Goal: Information Seeking & Learning: Check status

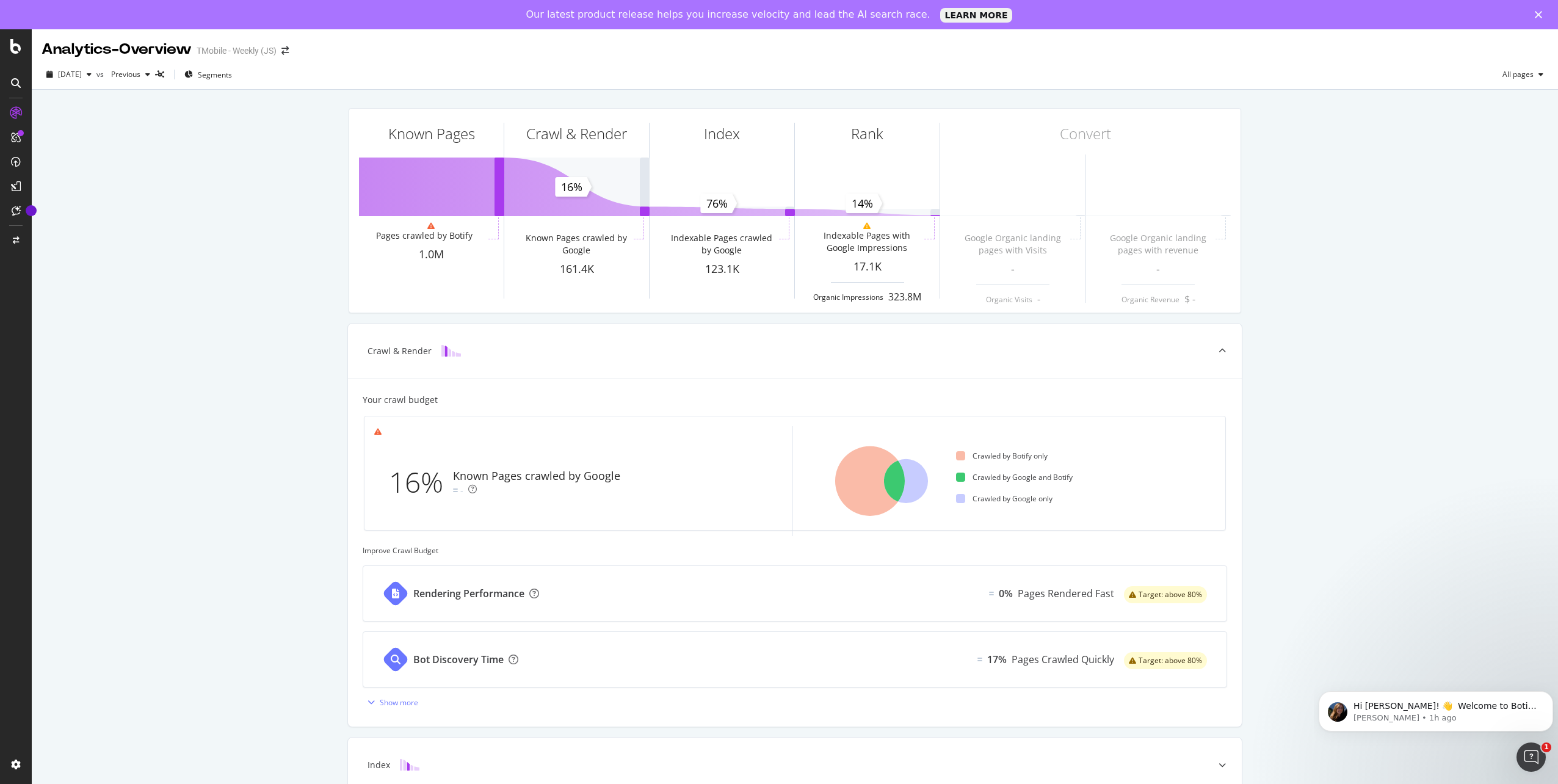
click at [1542, 15] on div "Close" at bounding box center [1541, 15] width 12 height 8
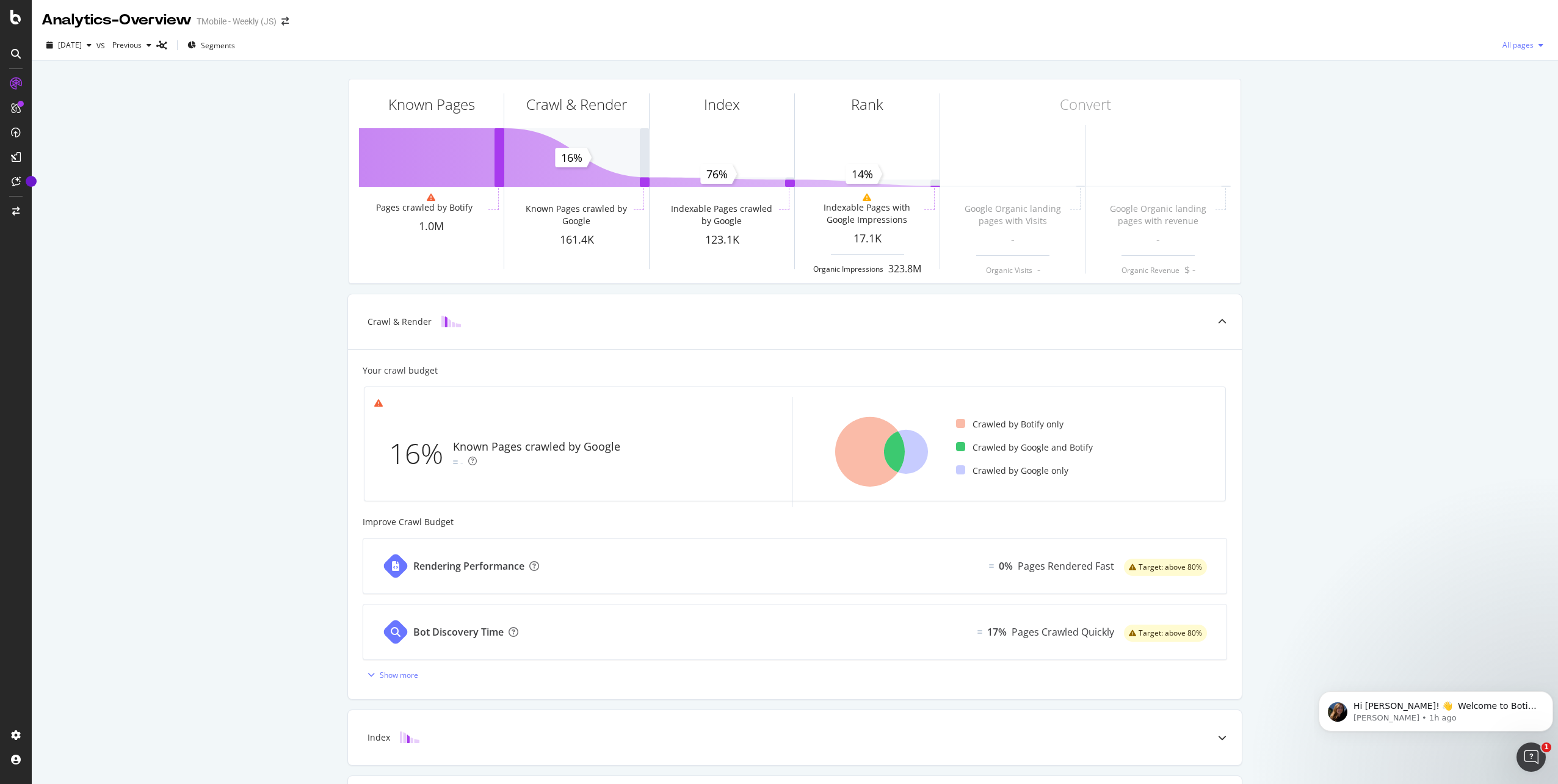
click at [1505, 46] on span "All pages" at bounding box center [1515, 45] width 36 height 10
click at [184, 149] on div "Known Pages Pages crawled by Botify 1.0M Crawl & Render Known Pages crawled by …" at bounding box center [795, 472] width 1527 height 823
click at [1511, 46] on span "All pages" at bounding box center [1515, 45] width 36 height 10
click at [110, 178] on div "Known Pages Pages crawled by Botify 1.0M Crawl & Render Known Pages crawled by …" at bounding box center [795, 472] width 1527 height 823
